Goal: Navigation & Orientation: Find specific page/section

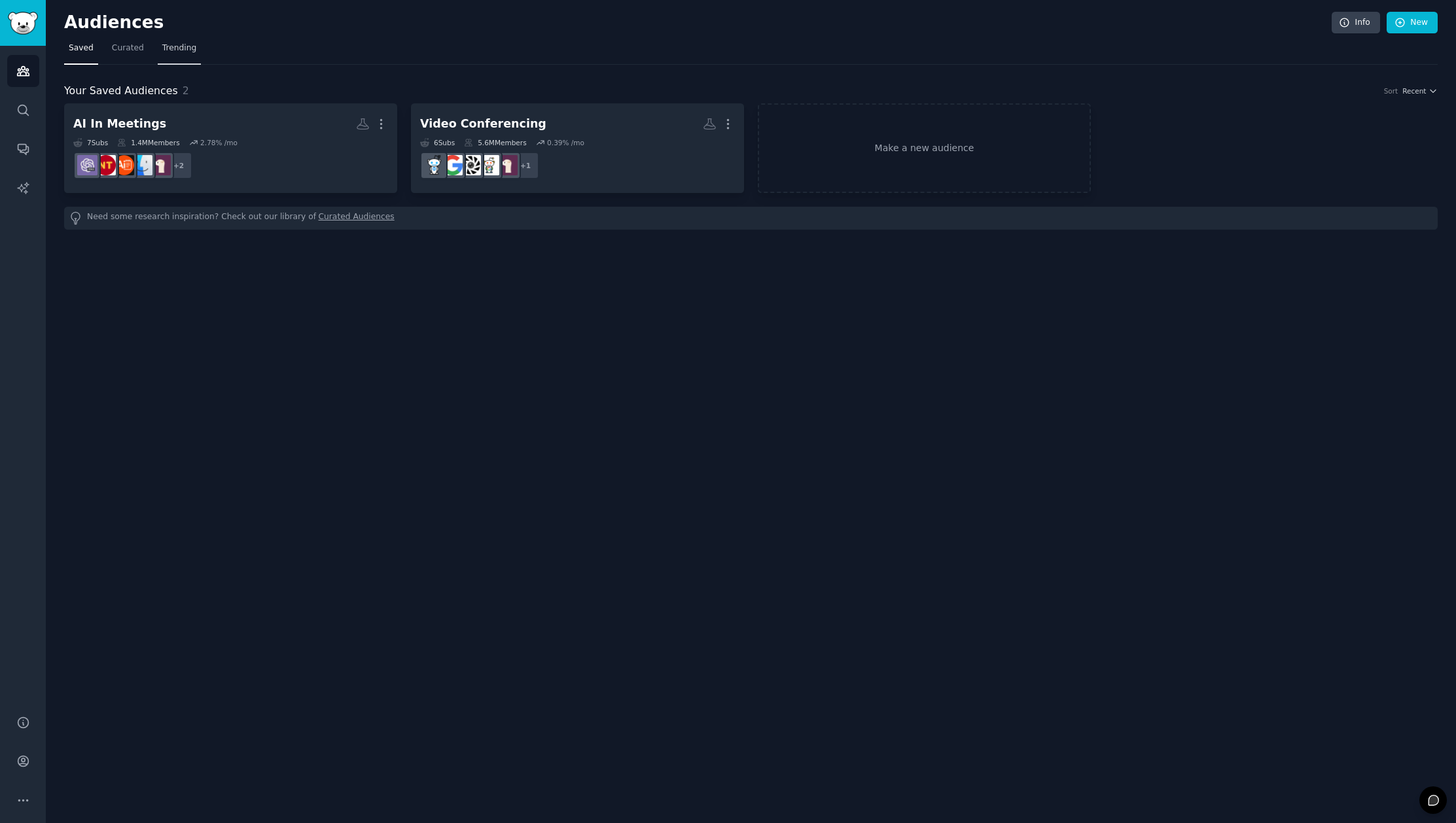
click at [180, 48] on span "Trending" at bounding box center [179, 48] width 34 height 12
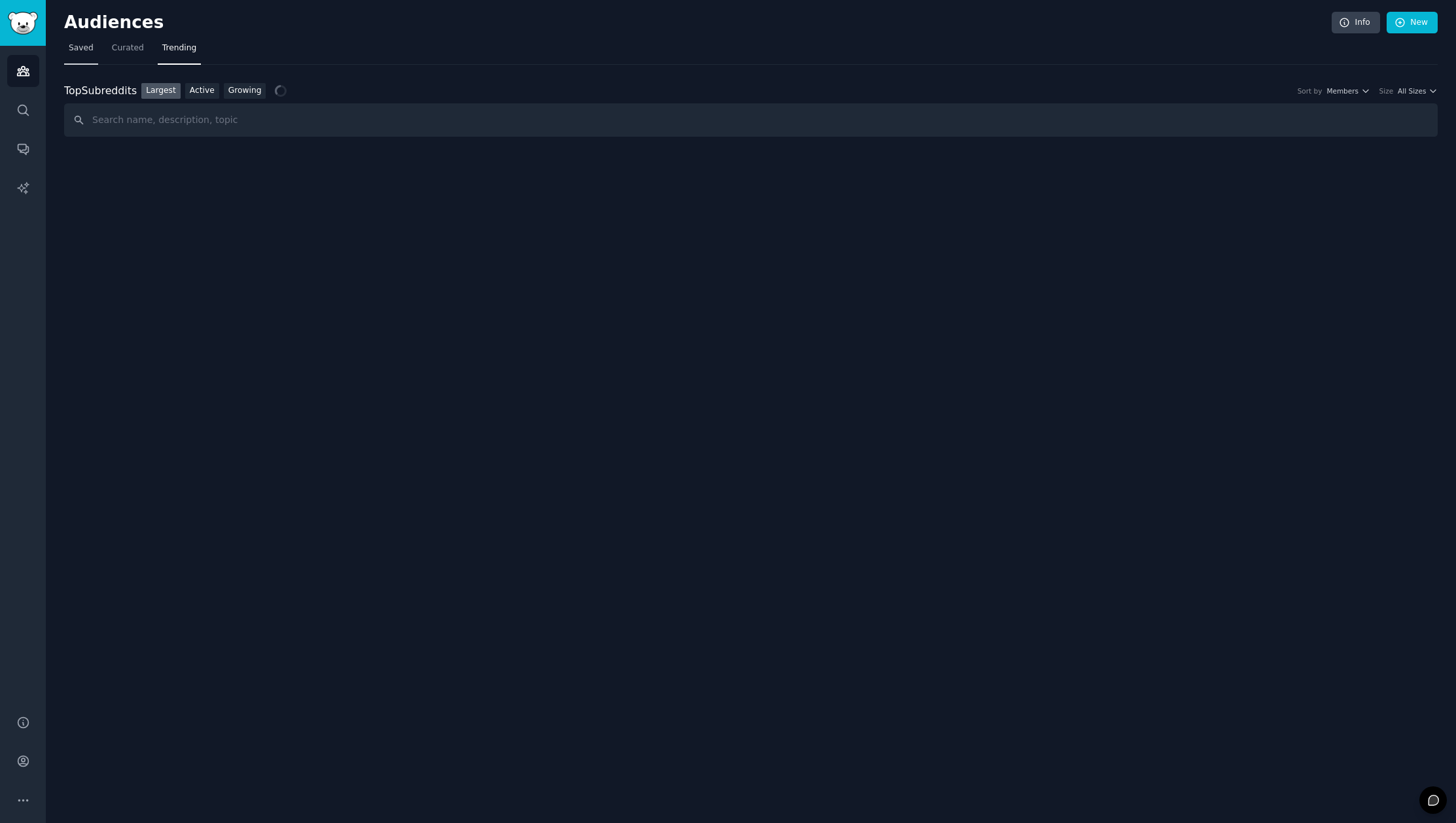
click at [82, 45] on span "Saved" at bounding box center [81, 48] width 25 height 12
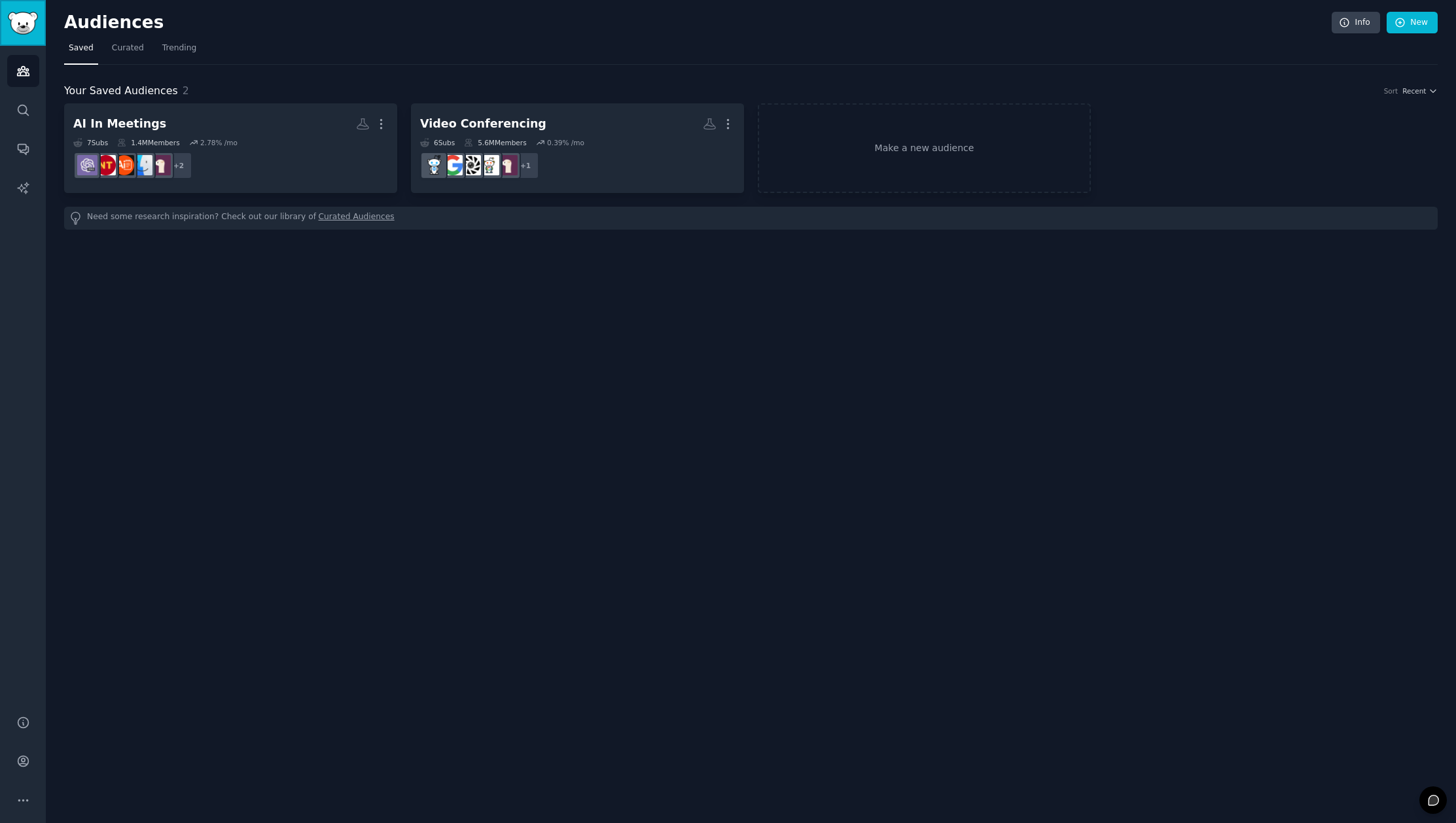
click at [29, 22] on img "Sidebar" at bounding box center [23, 23] width 30 height 23
click at [28, 21] on img "Sidebar" at bounding box center [23, 23] width 30 height 23
click at [94, 21] on h2 "Audiences" at bounding box center [697, 23] width 1268 height 21
click at [134, 46] on span "Curated" at bounding box center [128, 48] width 32 height 12
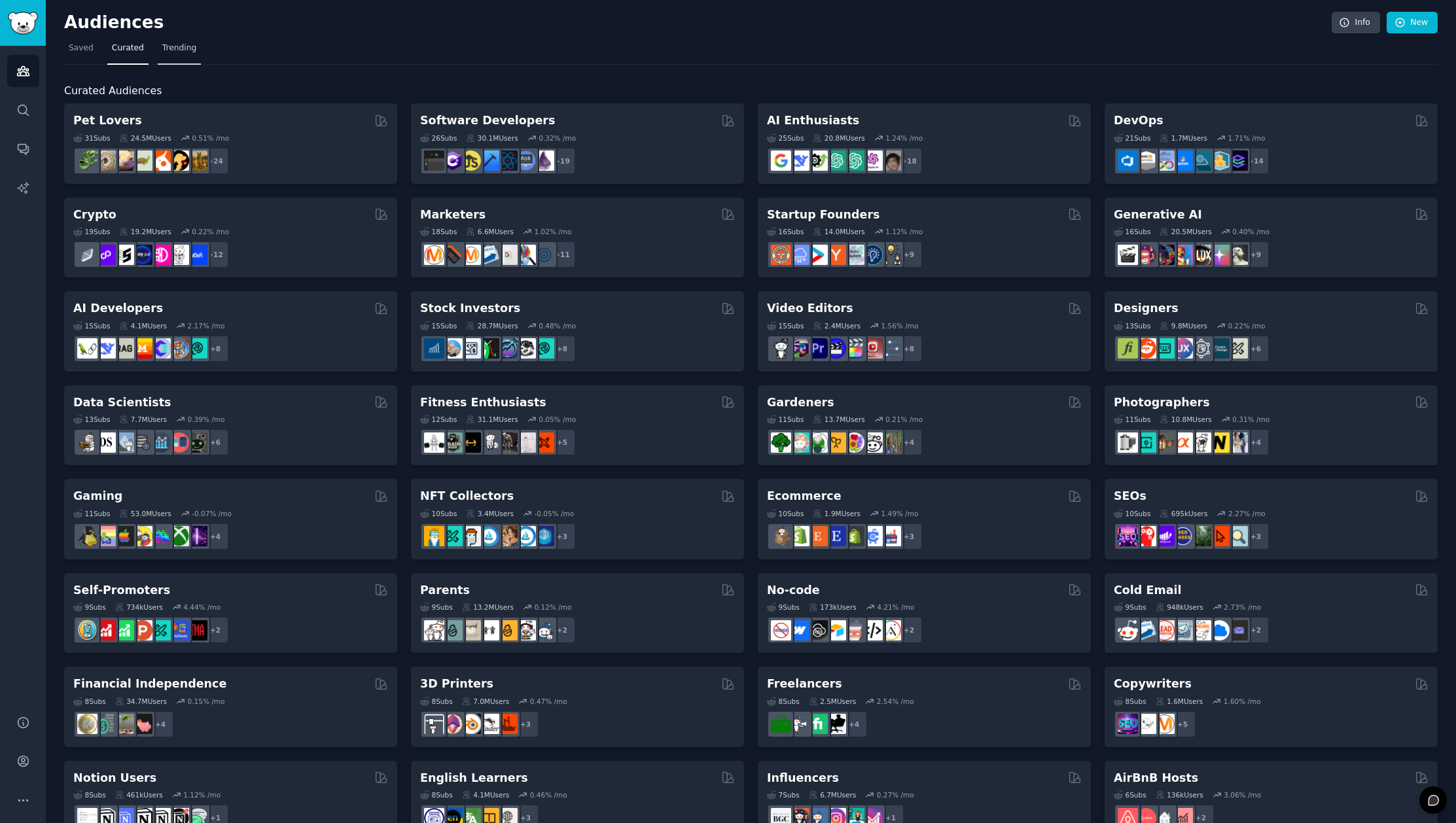
drag, startPoint x: 193, startPoint y: 46, endPoint x: 490, endPoint y: 338, distance: 416.5
click at [447, 52] on nav "Saved Curated Trending" at bounding box center [750, 51] width 1373 height 27
click at [484, 52] on nav "Saved Curated Trending" at bounding box center [750, 51] width 1373 height 27
click at [177, 48] on span "Trending" at bounding box center [179, 48] width 34 height 12
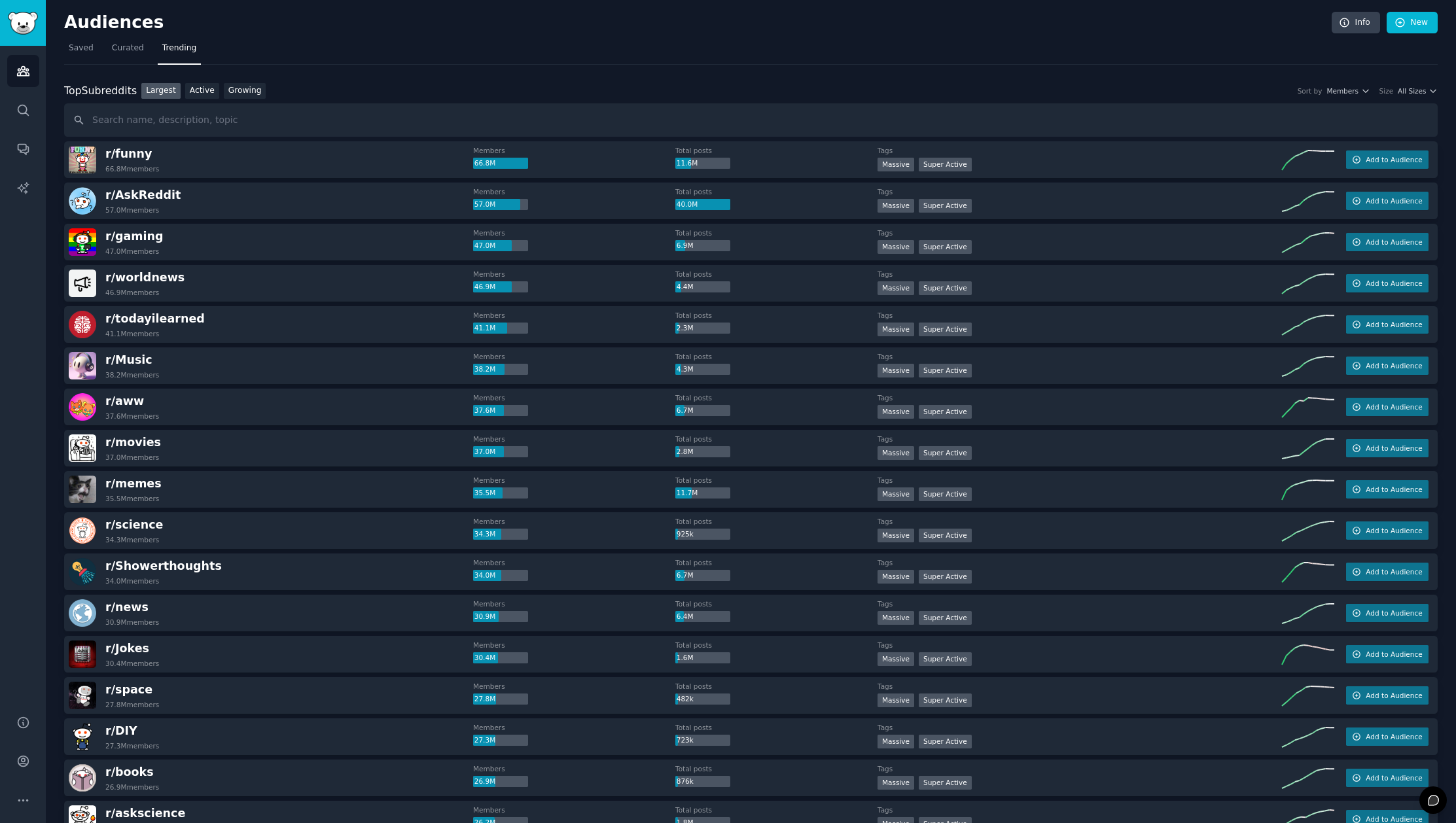
click at [916, 42] on nav "Saved Curated Trending" at bounding box center [750, 51] width 1373 height 27
